Goal: Find specific page/section: Find specific page/section

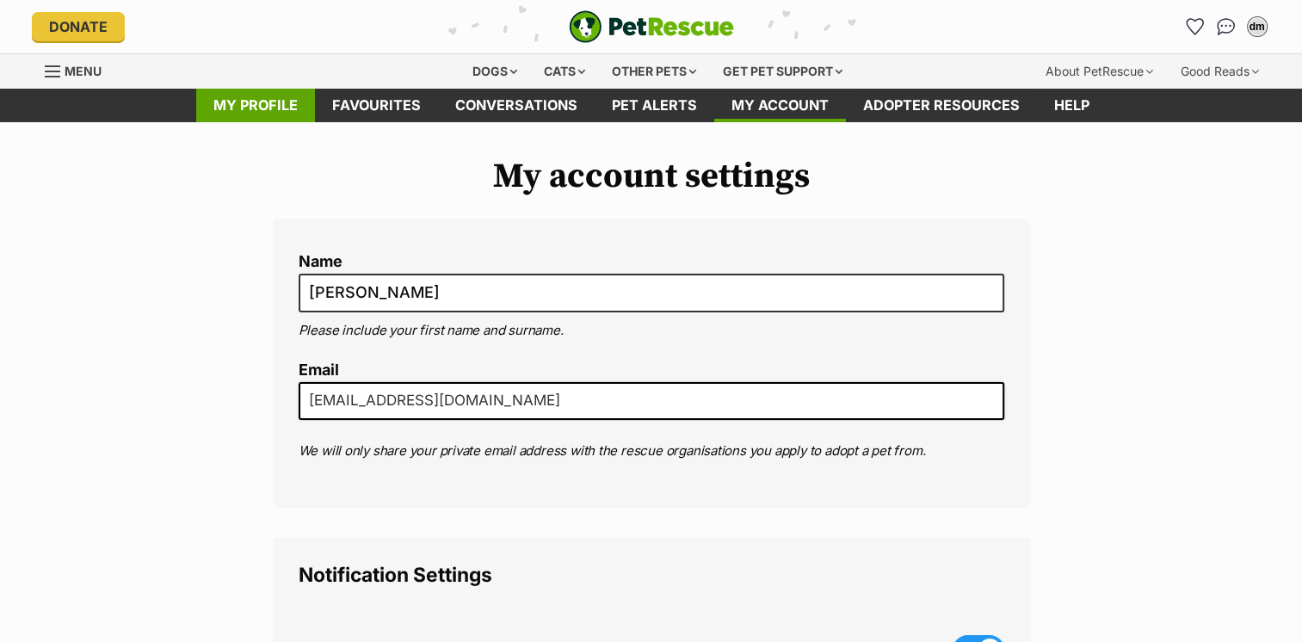
click at [259, 118] on link "My profile" at bounding box center [255, 106] width 119 height 34
